Goal: Task Accomplishment & Management: Use online tool/utility

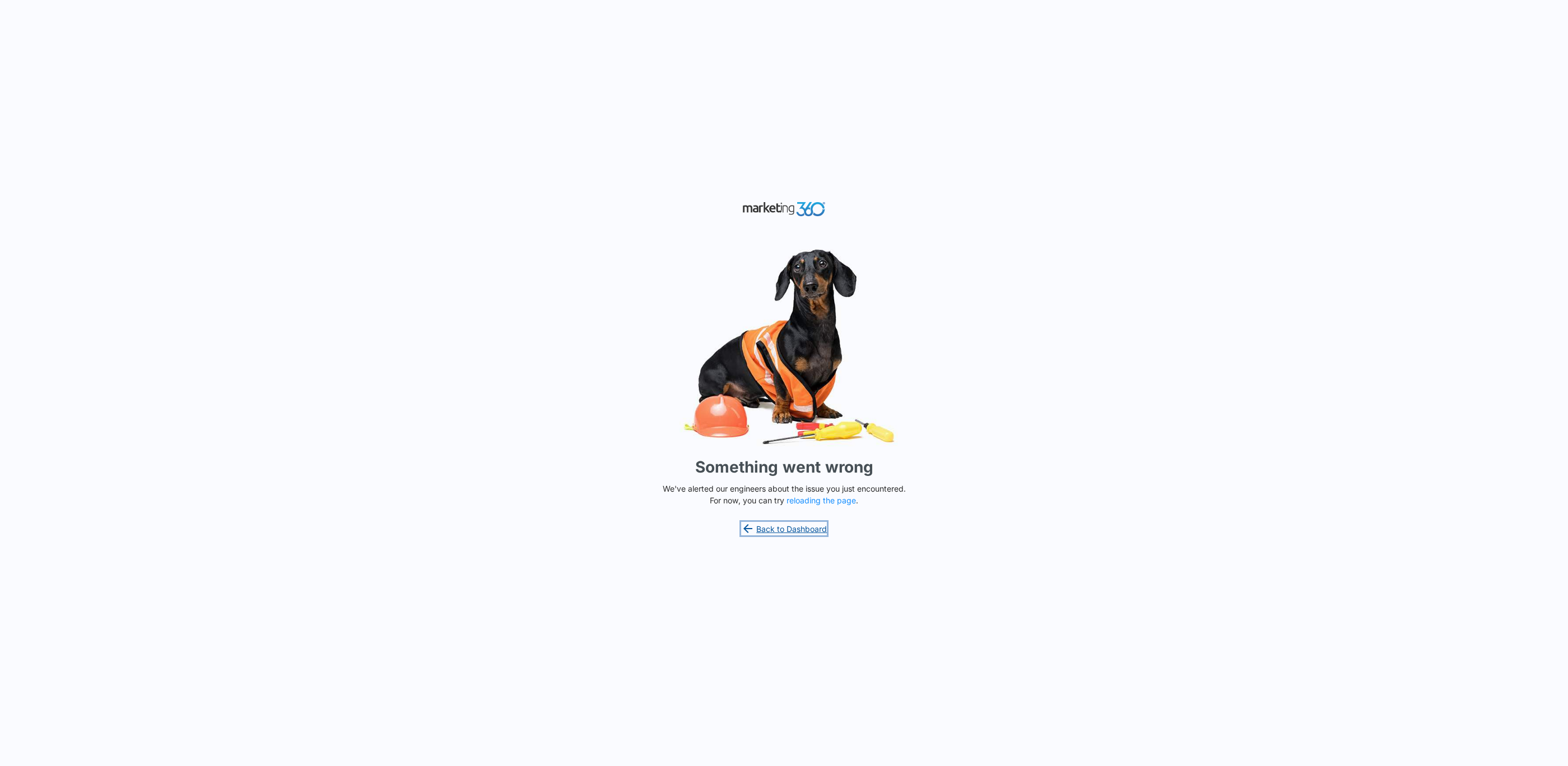
click at [803, 530] on link "Back to Dashboard" at bounding box center [785, 529] width 86 height 13
click at [822, 501] on button "reloading the page" at bounding box center [821, 500] width 69 height 9
click at [830, 498] on button "reloading the page" at bounding box center [821, 500] width 69 height 9
click at [829, 501] on button "reloading the page" at bounding box center [821, 500] width 69 height 9
click at [819, 499] on button "reloading the page" at bounding box center [821, 500] width 69 height 9
